Goal: Navigation & Orientation: Go to known website

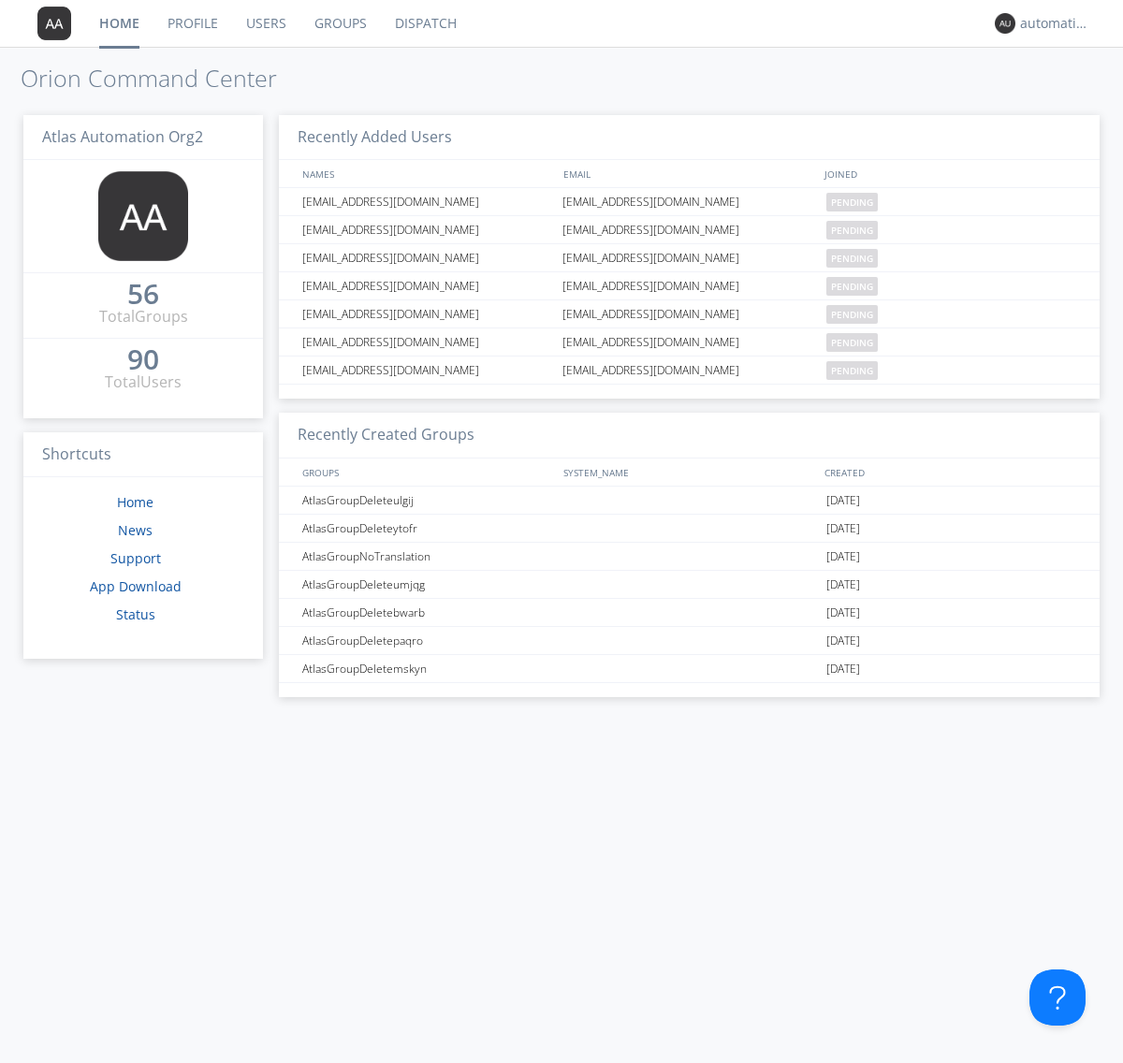
click at [424, 23] on link "Dispatch" at bounding box center [426, 23] width 90 height 47
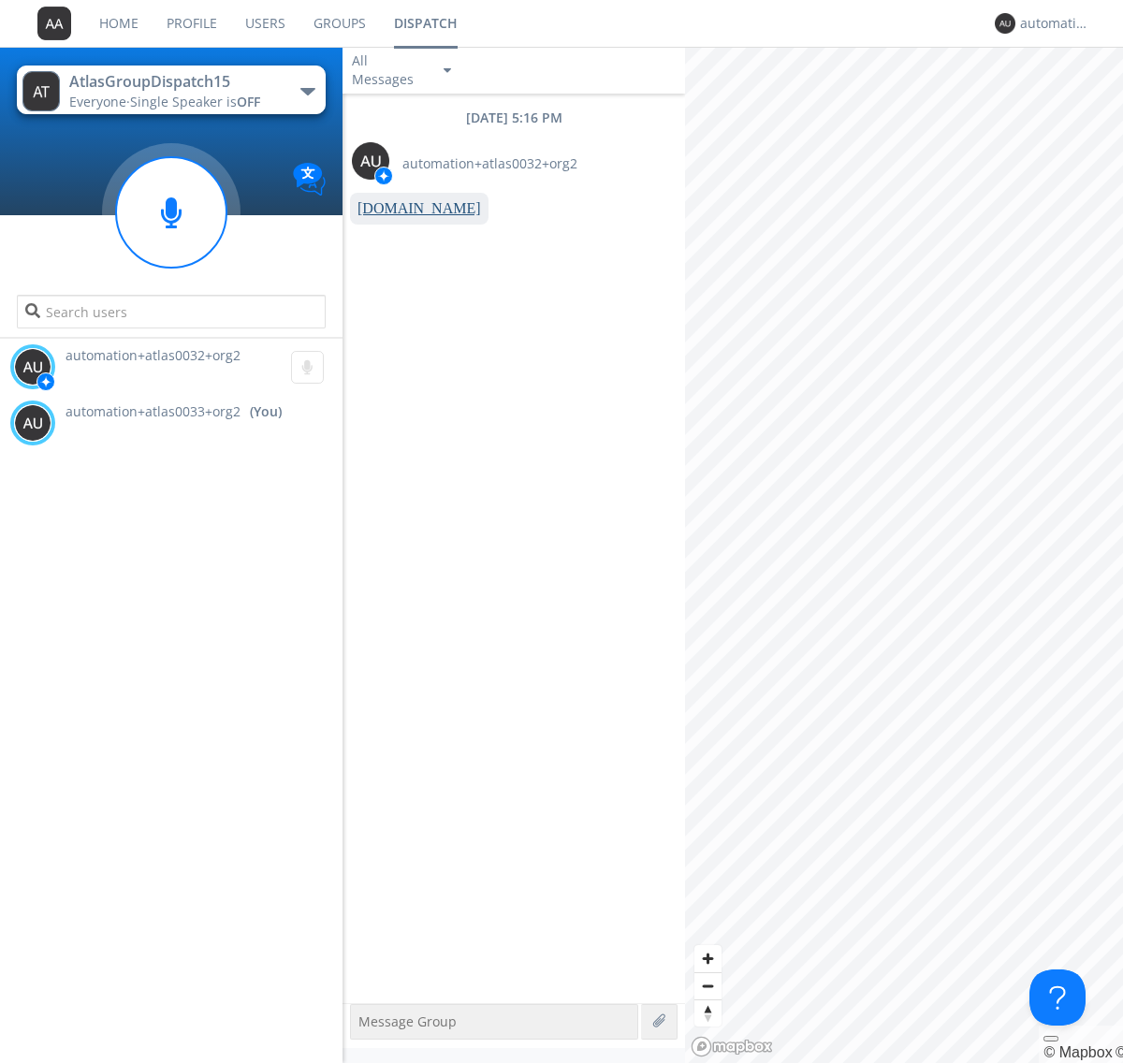
click at [410, 209] on link "[DOMAIN_NAME]" at bounding box center [419, 208] width 124 height 16
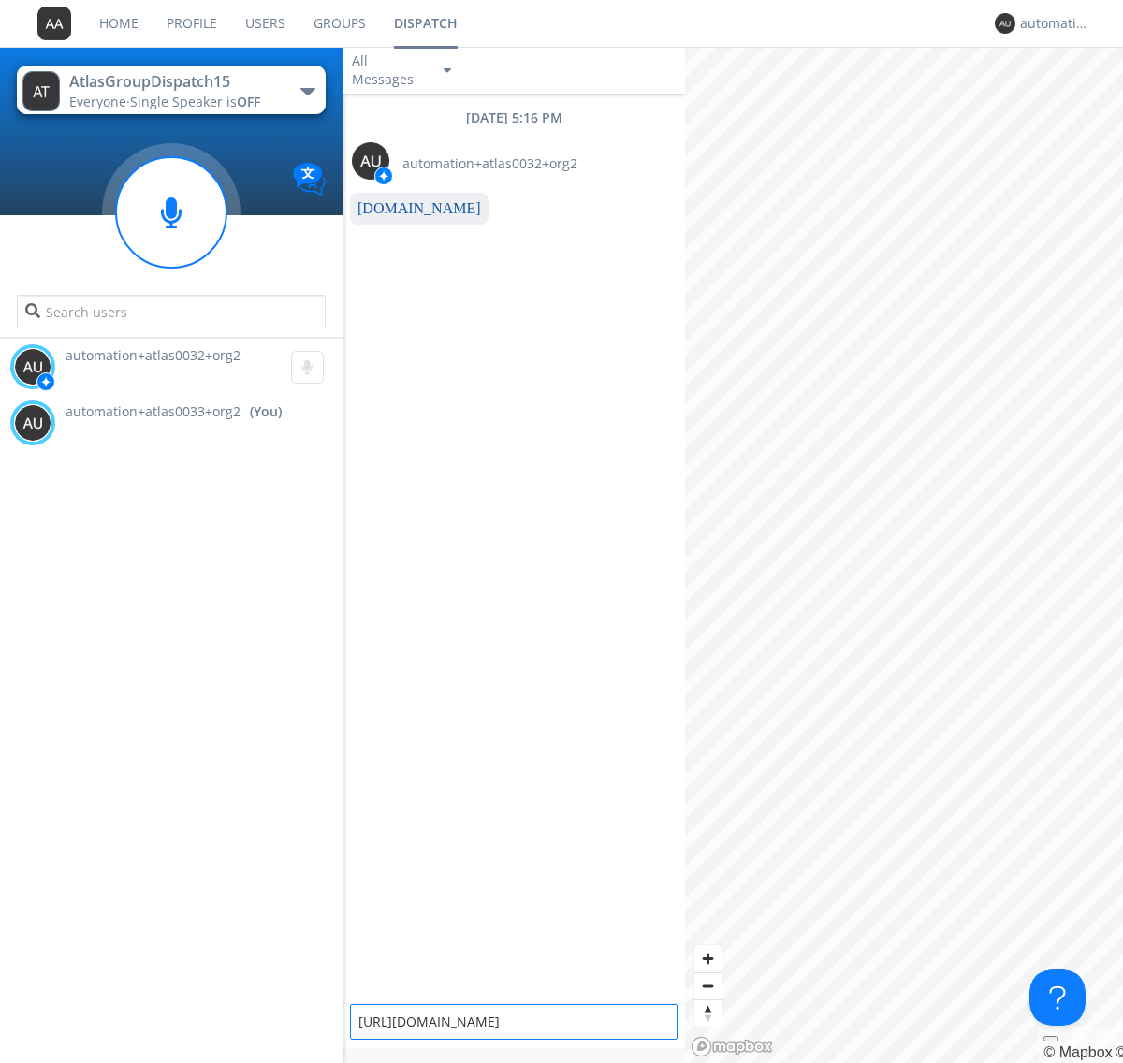
type textarea "[URL][DOMAIN_NAME]"
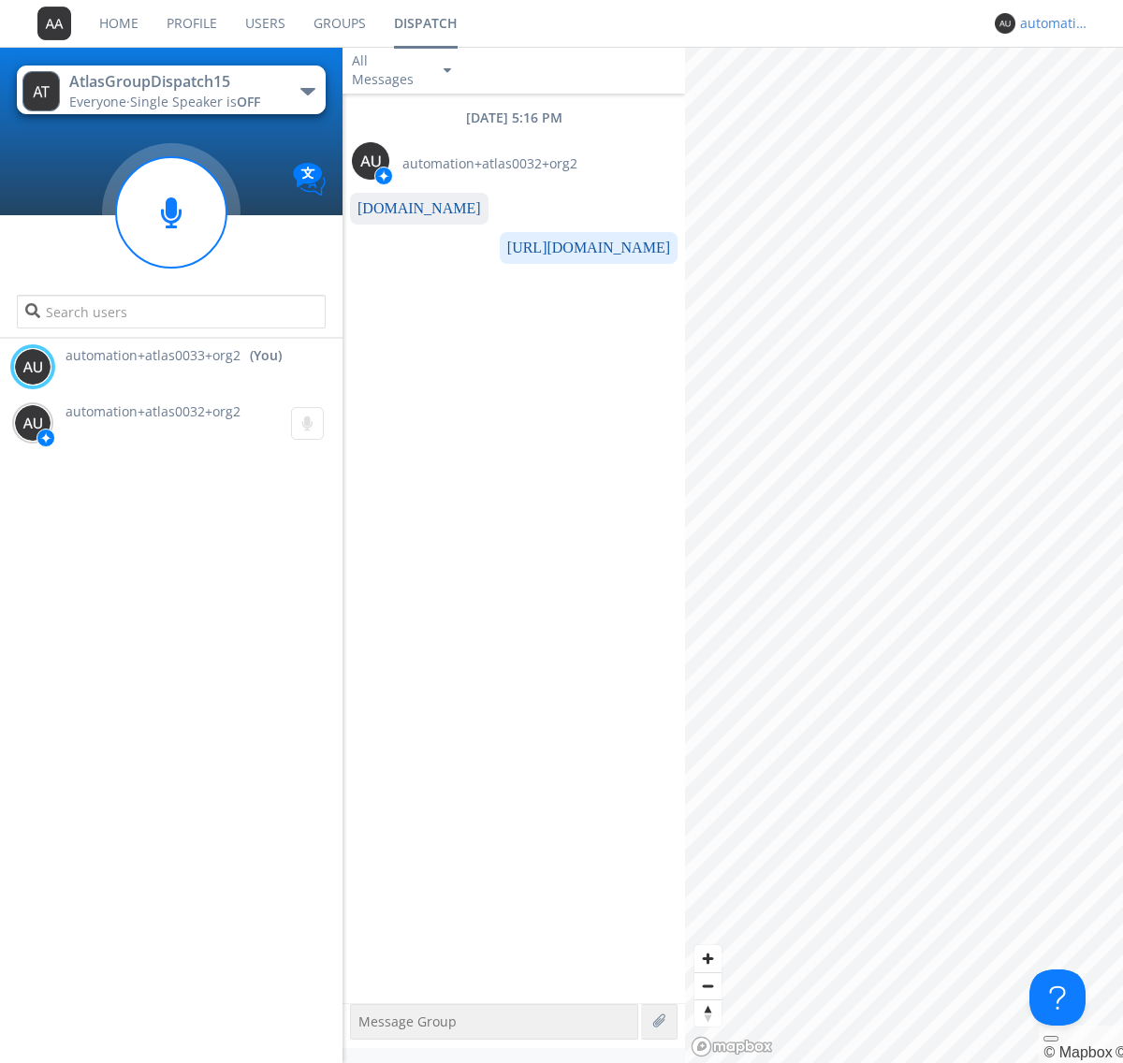
click at [1050, 23] on div "automation+atlas0033+org2" at bounding box center [1055, 23] width 70 height 19
